Goal: Information Seeking & Learning: Learn about a topic

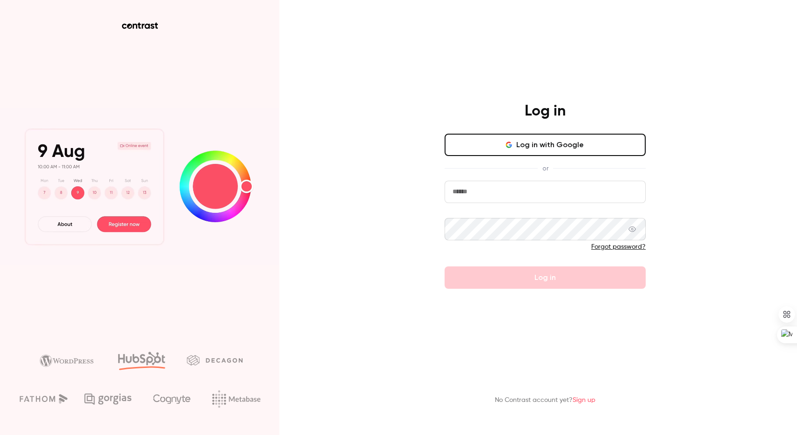
click at [479, 188] on input "email" at bounding box center [545, 192] width 201 height 22
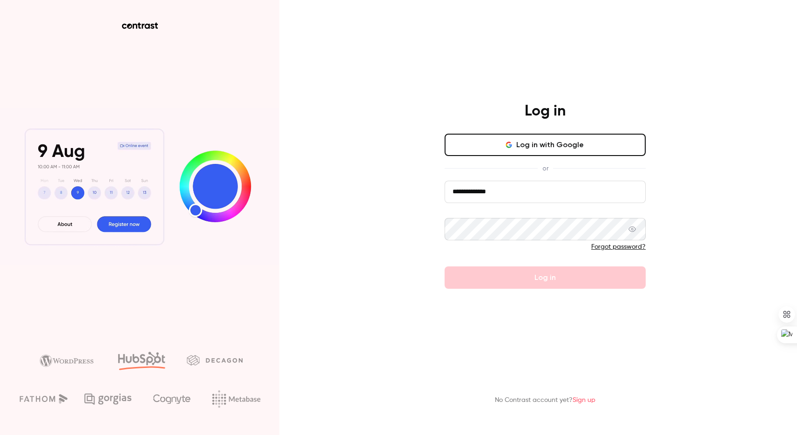
type input "**********"
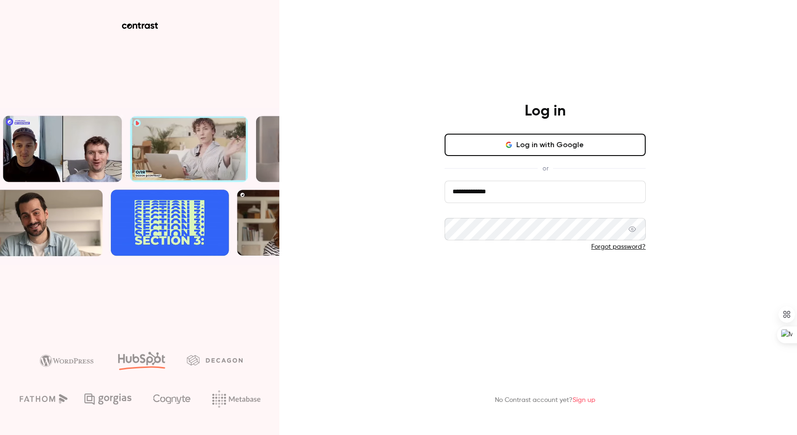
click at [553, 284] on button "Log in" at bounding box center [545, 277] width 201 height 22
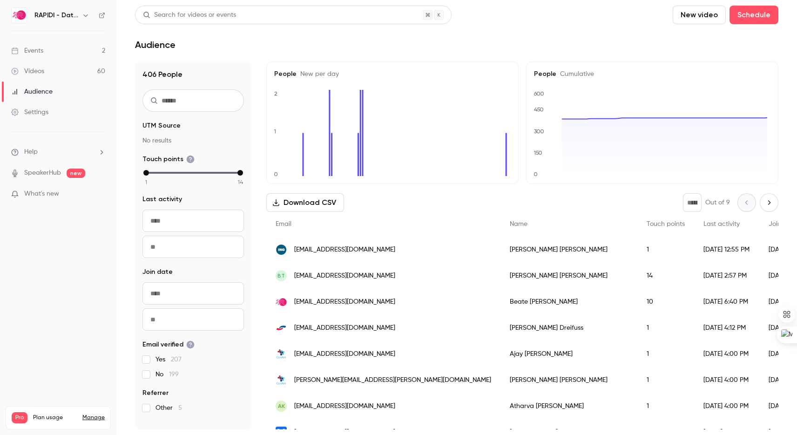
click at [41, 48] on div "Events" at bounding box center [27, 50] width 32 height 9
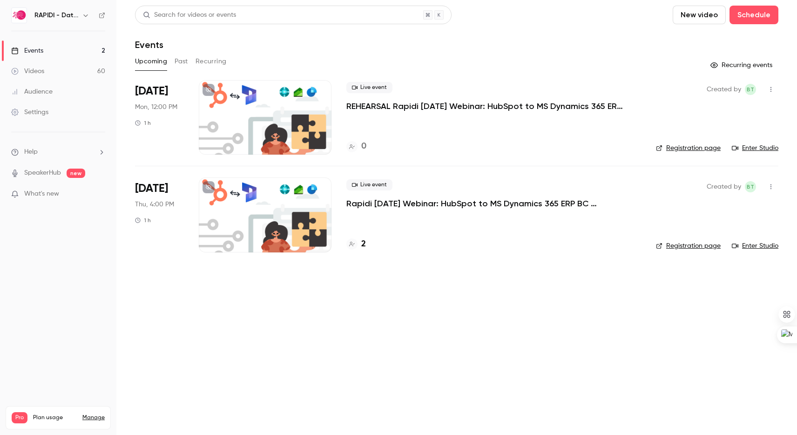
click at [362, 245] on h4 "2" at bounding box center [363, 244] width 5 height 13
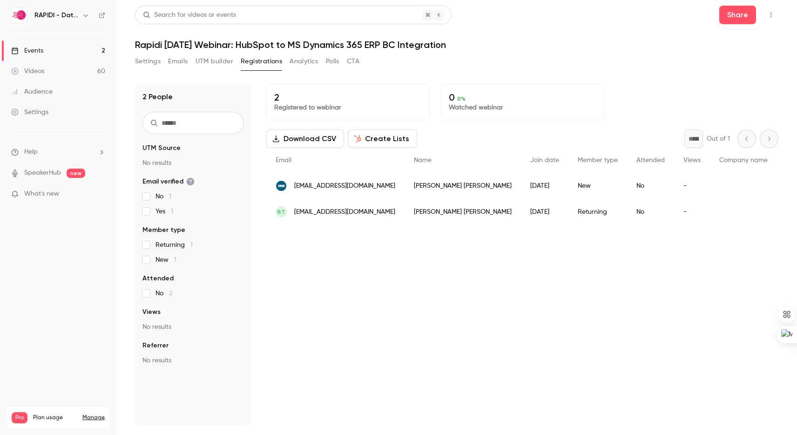
click at [41, 50] on div "Events" at bounding box center [27, 50] width 32 height 9
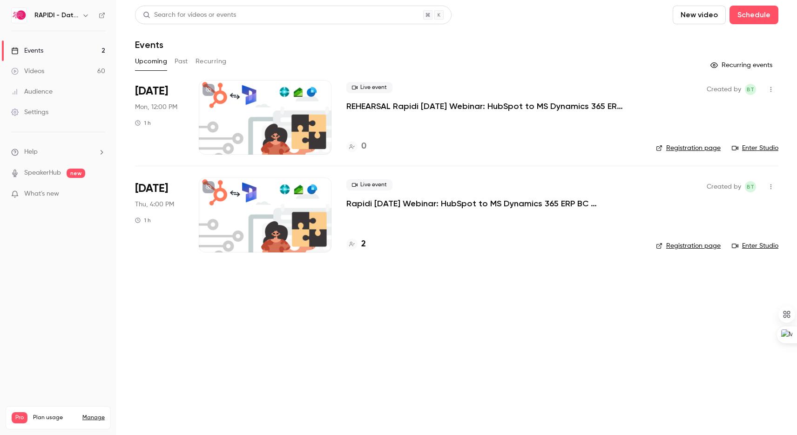
click at [182, 59] on button "Past" at bounding box center [181, 61] width 13 height 15
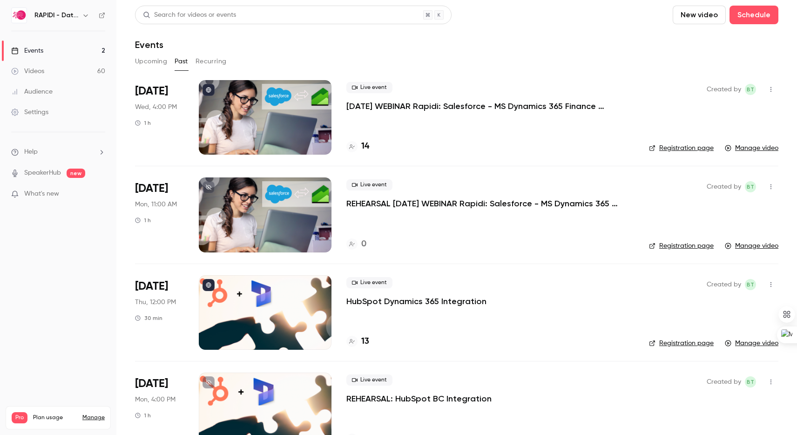
click at [150, 61] on button "Upcoming" at bounding box center [151, 61] width 32 height 15
